Goal: Communication & Community: Answer question/provide support

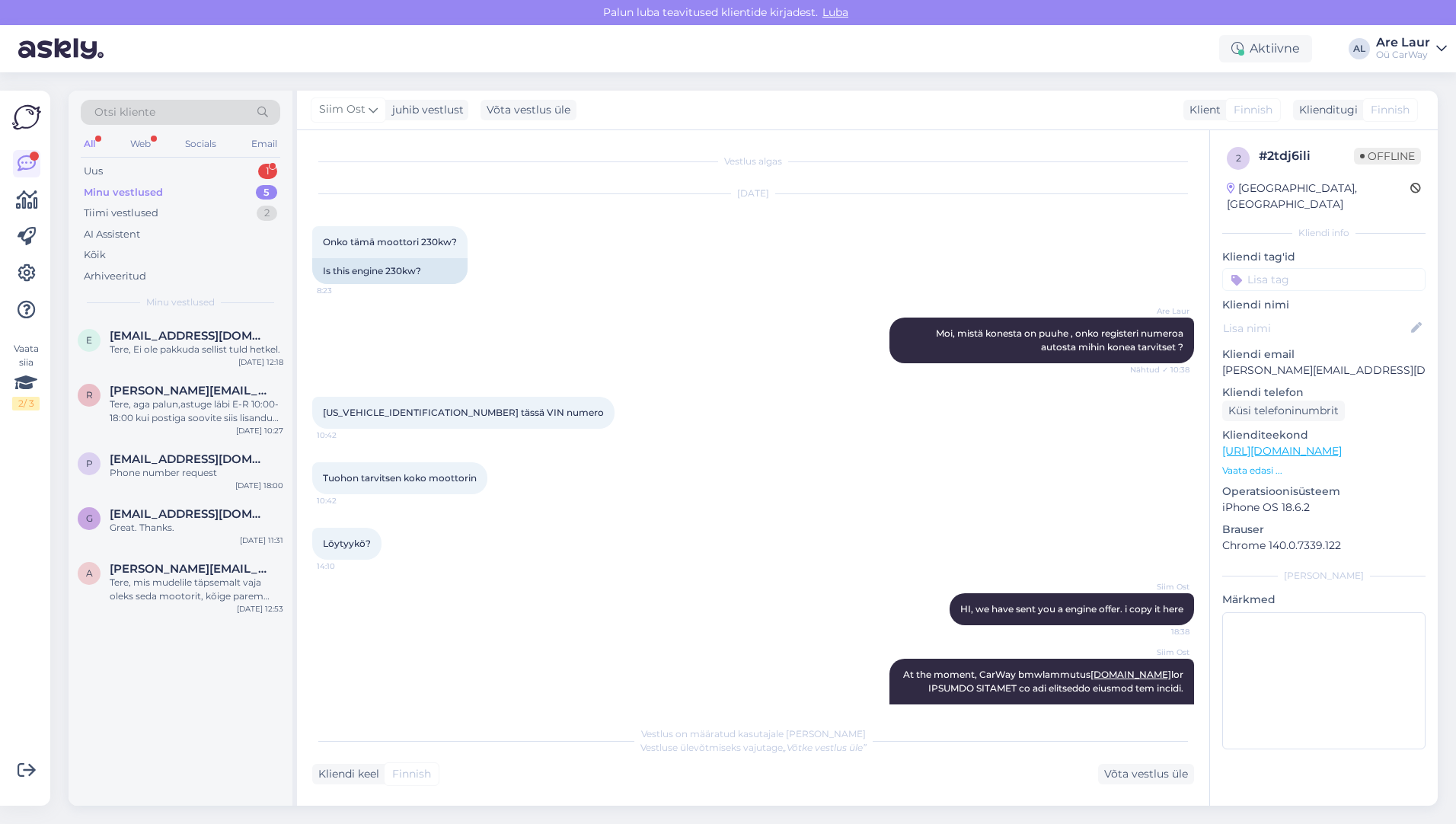
scroll to position [497, 0]
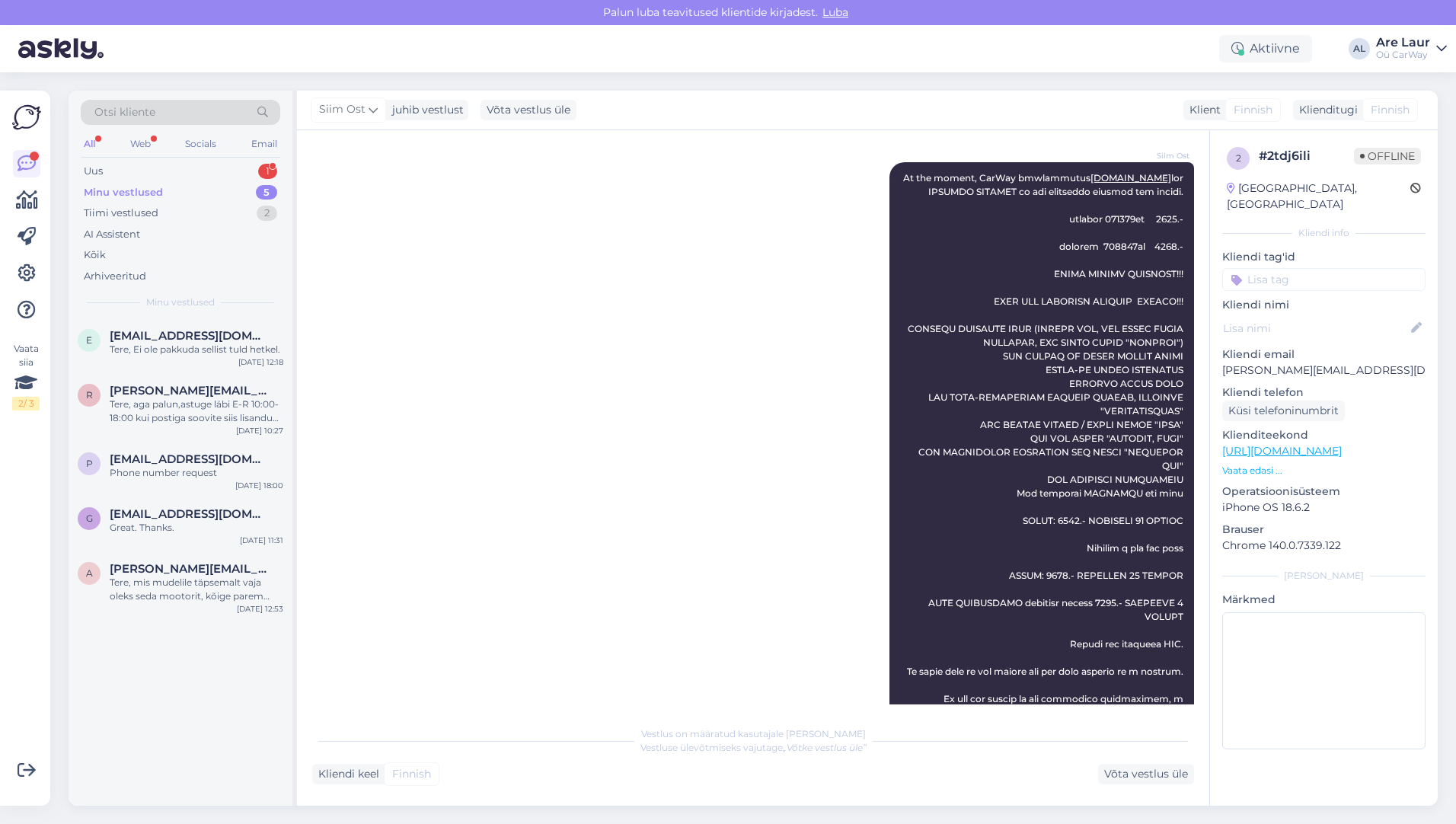
click at [131, 191] on div "Minu vestlused" at bounding box center [123, 193] width 79 height 16
click at [124, 176] on div "Uus 1" at bounding box center [180, 171] width 200 height 21
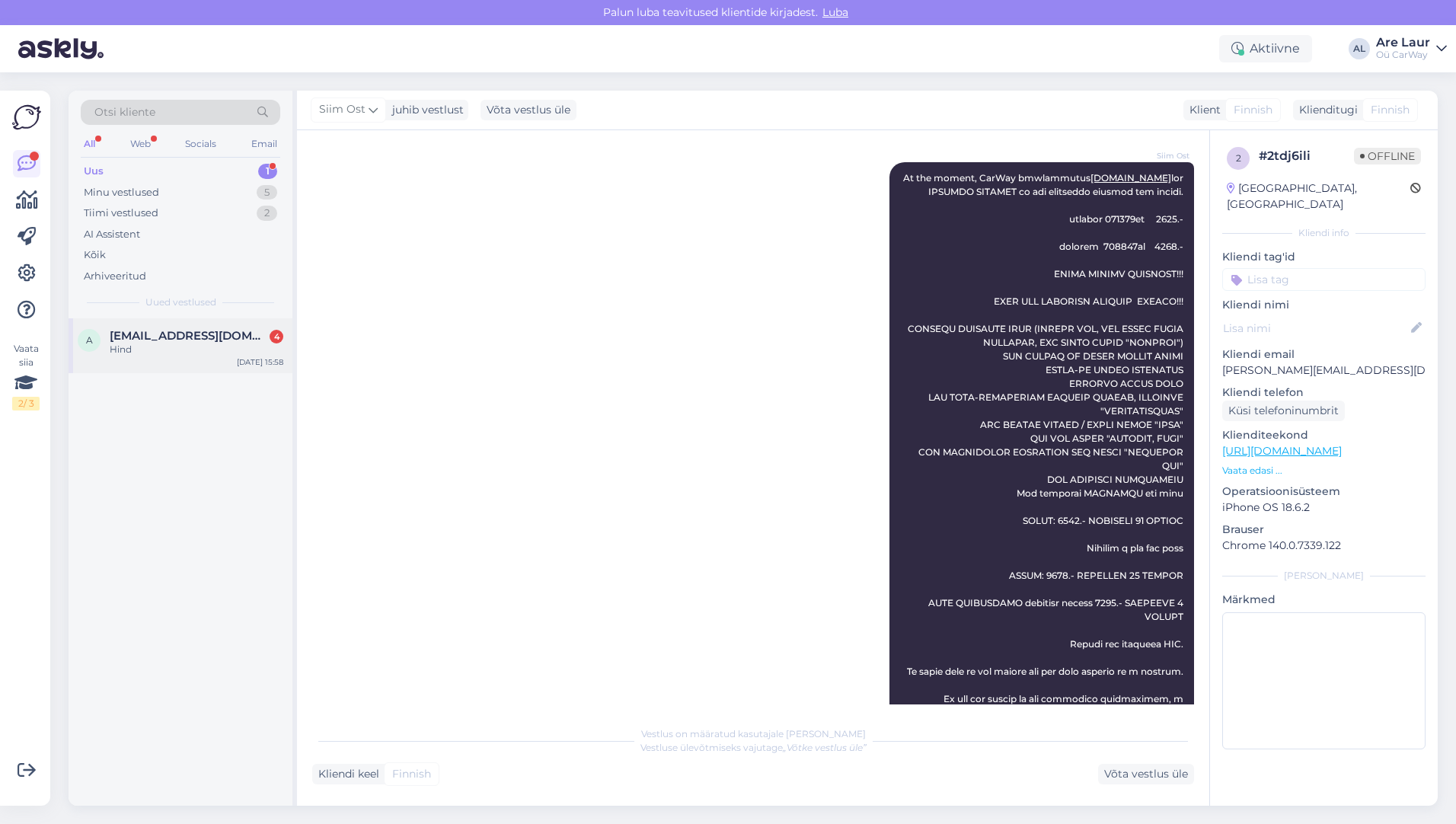
click at [163, 350] on div "Hind" at bounding box center [197, 350] width 173 height 14
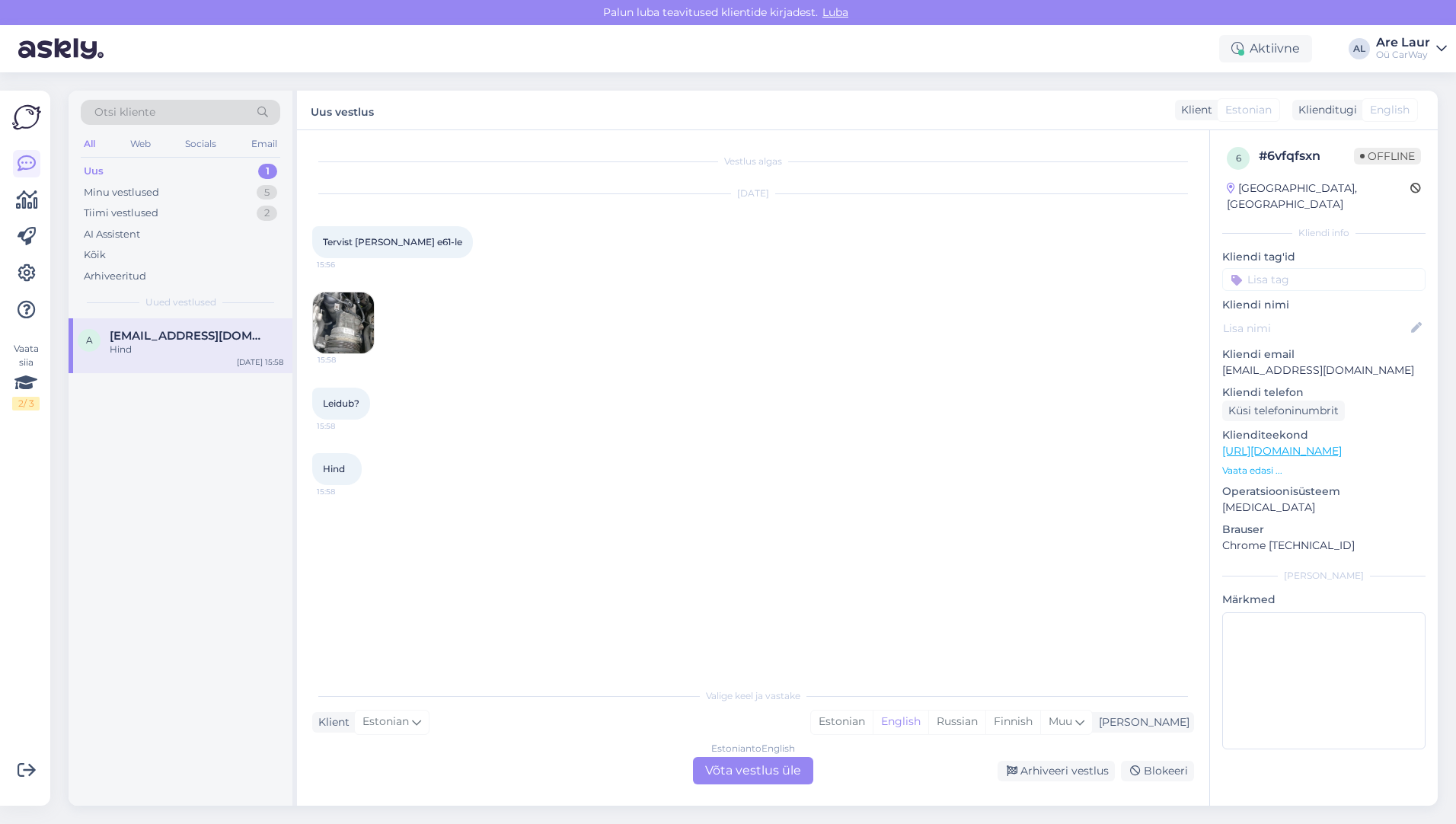
click at [334, 322] on img at bounding box center [343, 322] width 61 height 61
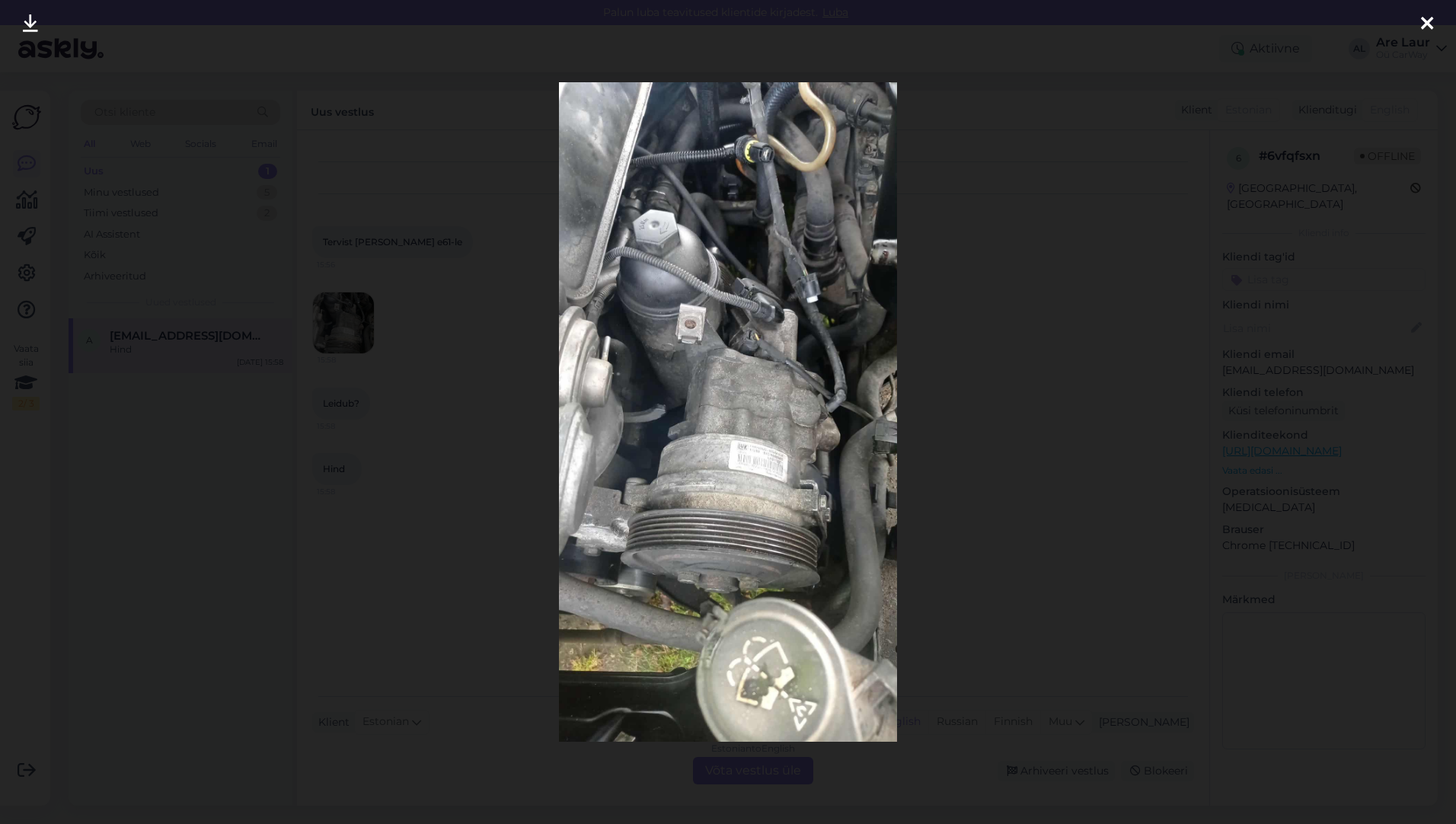
click at [771, 453] on img at bounding box center [728, 411] width 337 height 659
click at [1422, 19] on icon at bounding box center [1427, 24] width 13 height 19
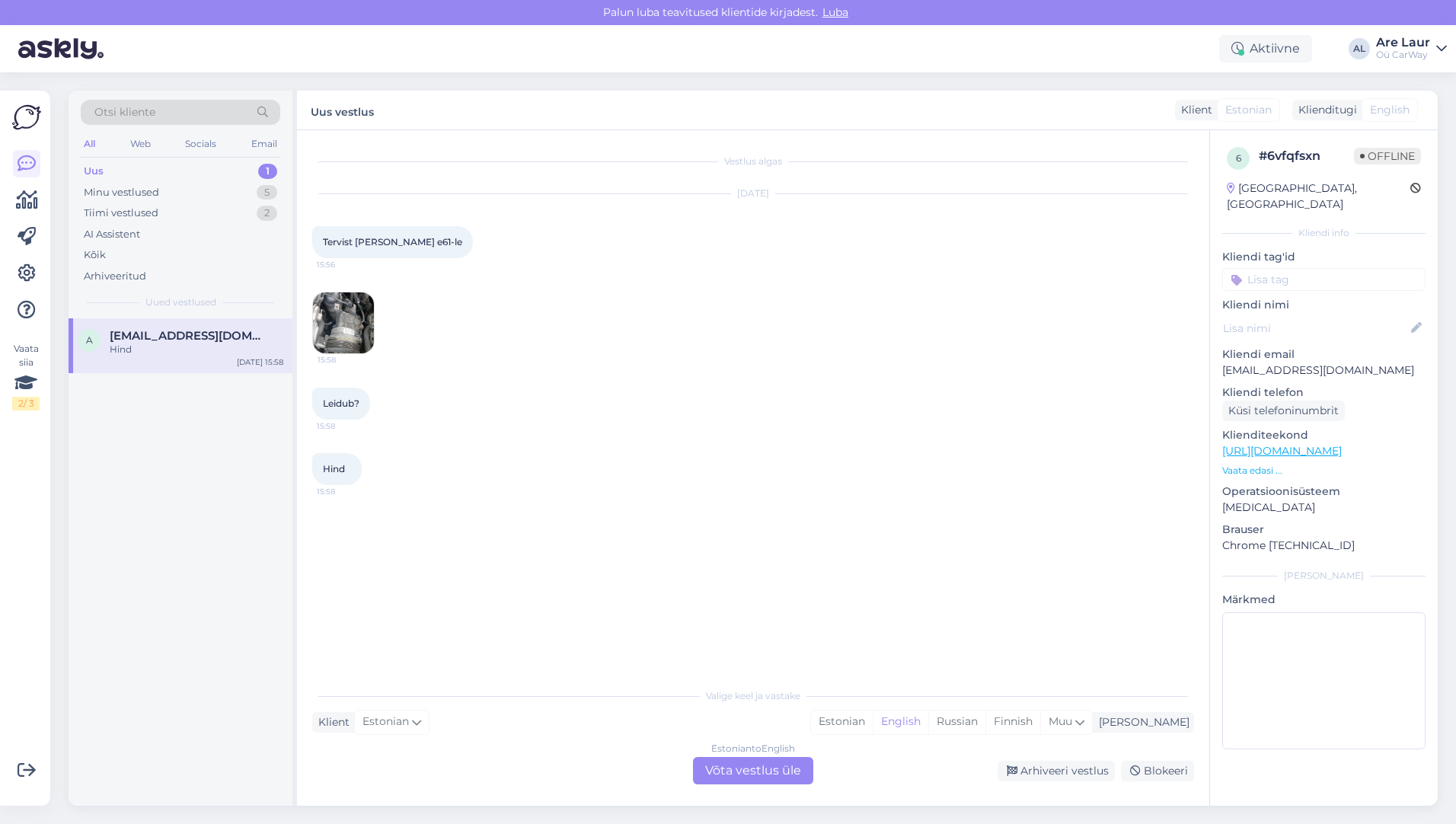
click at [731, 763] on div "Estonian to English Võta vestlus üle" at bounding box center [754, 770] width 121 height 27
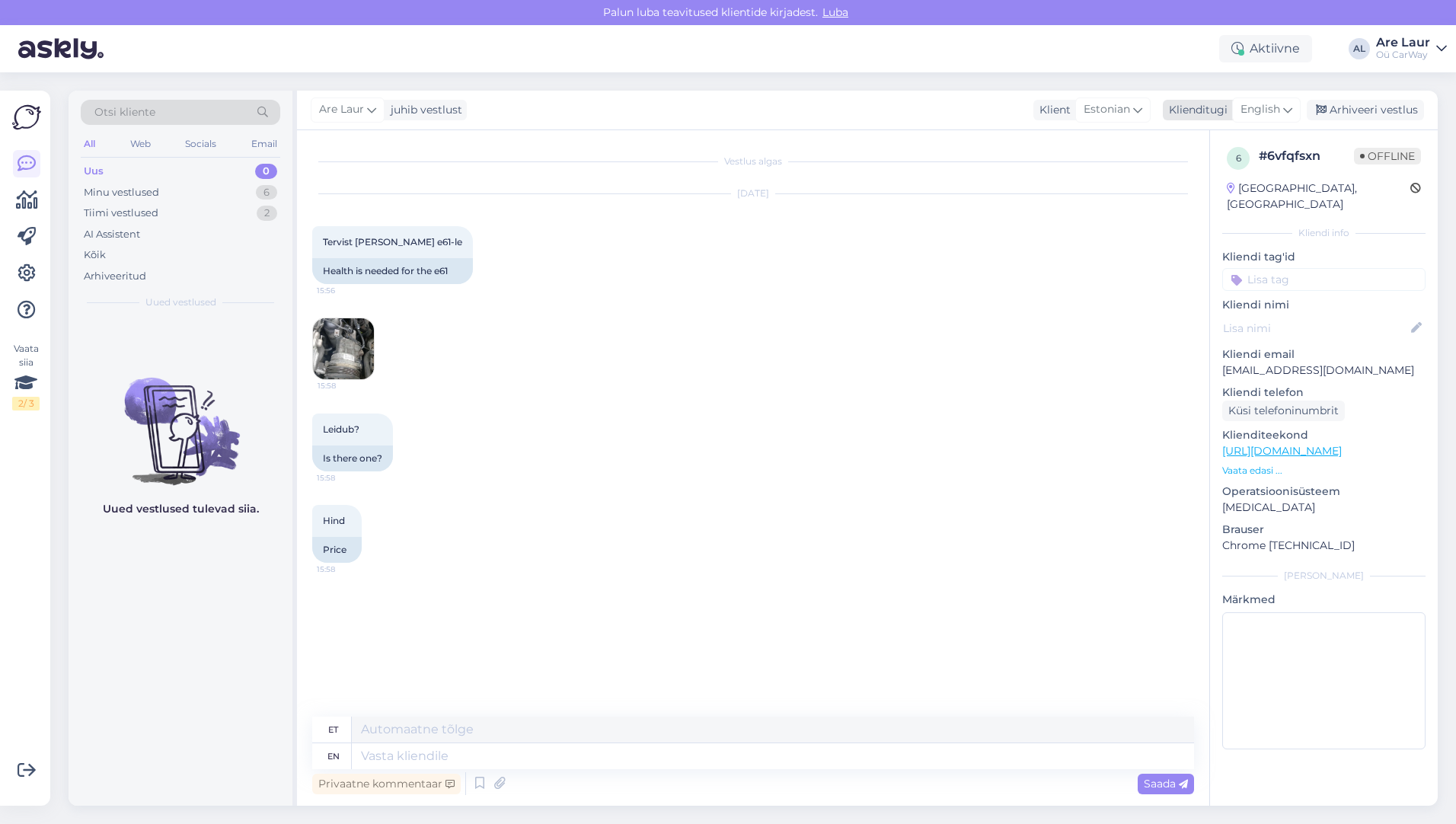
click at [1255, 106] on span "English" at bounding box center [1260, 109] width 40 height 17
type input "est"
click at [1220, 177] on link "Estonian" at bounding box center [1232, 177] width 168 height 24
click at [456, 749] on textarea at bounding box center [753, 753] width 881 height 32
type textarea "Tere,"
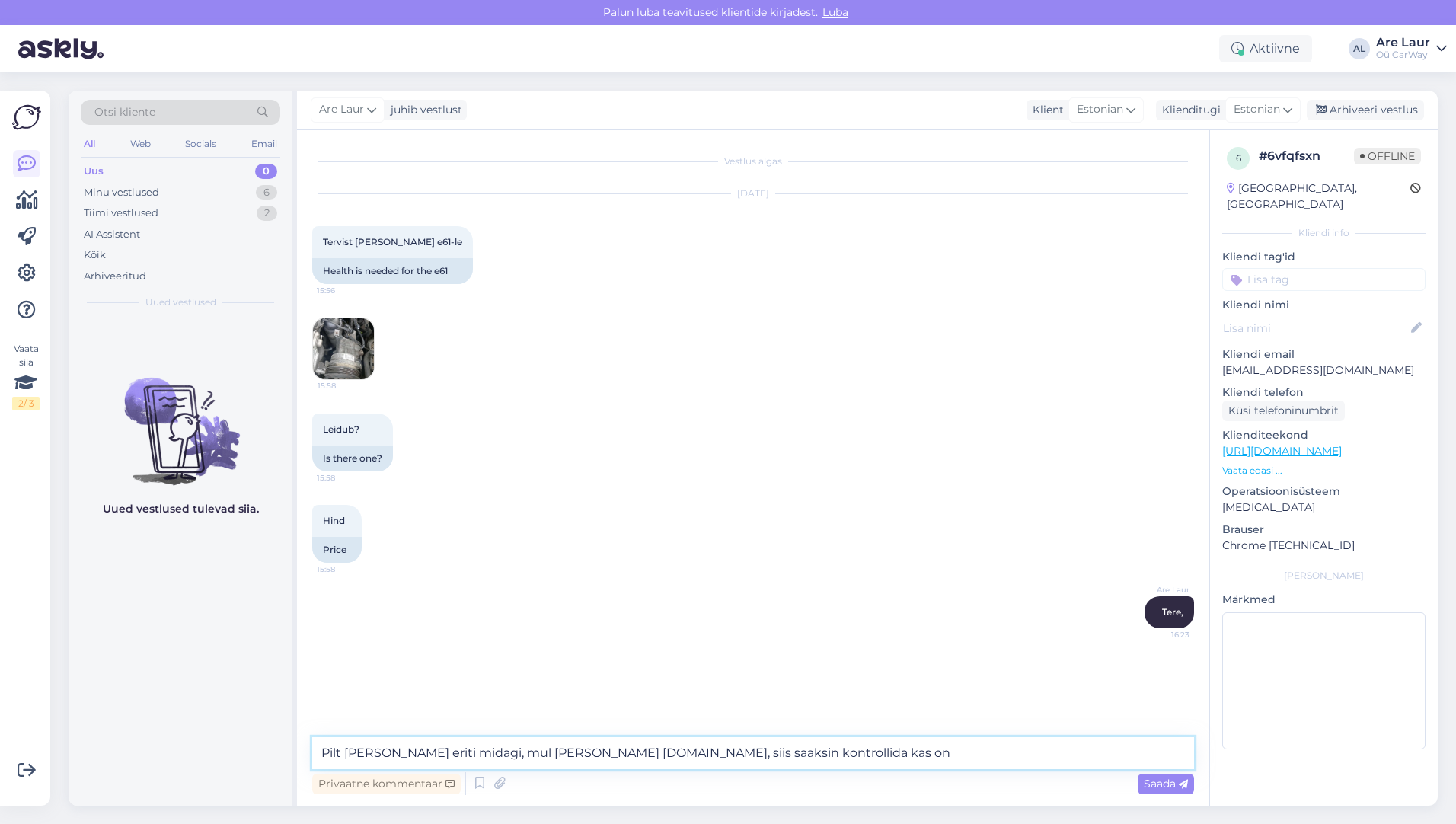
type textarea "Pilt [PERSON_NAME] eriti midagi, mul [PERSON_NAME] [DOMAIN_NAME], siis saaksin …"
